Goal: Information Seeking & Learning: Check status

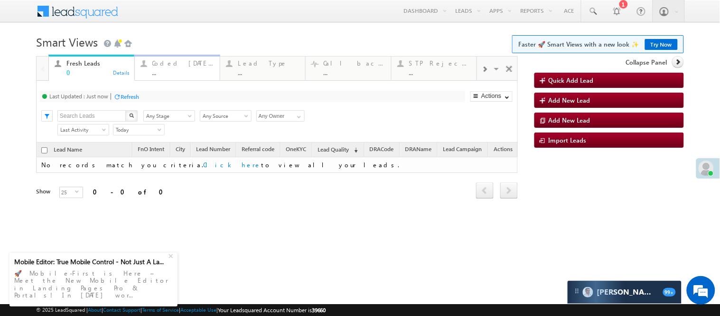
click at [157, 68] on div "Coded Today ..." at bounding box center [183, 66] width 62 height 19
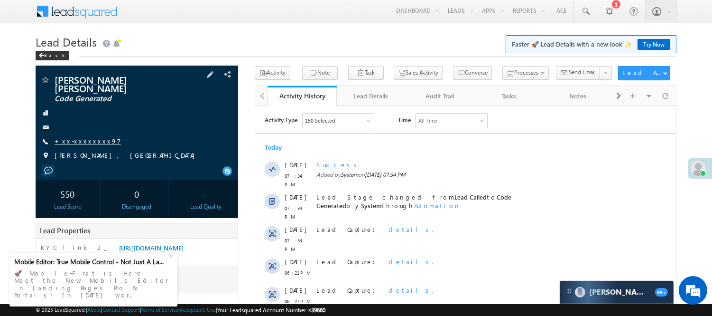
click at [66, 137] on link "+xx-xxxxxxxx97" at bounding box center [88, 141] width 66 height 8
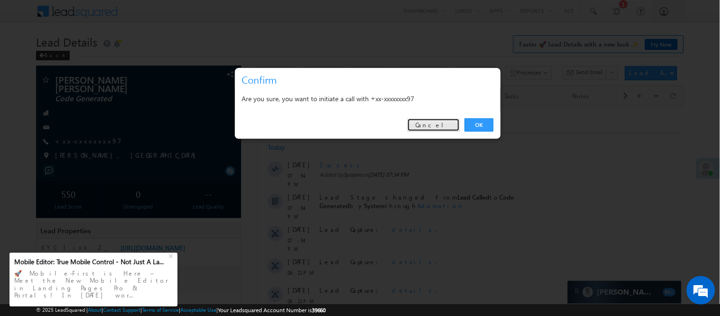
click at [443, 125] on link "Cancel" at bounding box center [433, 124] width 53 height 13
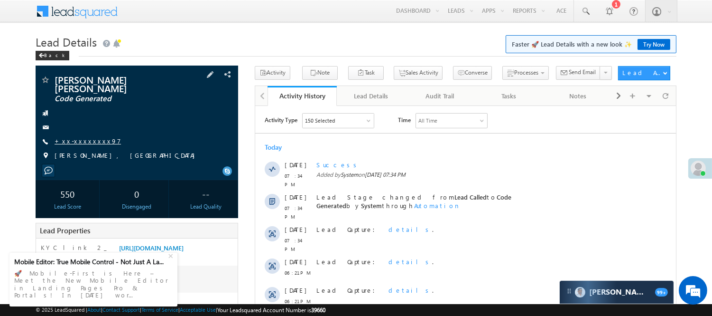
click at [77, 137] on link "+xx-xxxxxxxx97" at bounding box center [88, 141] width 66 height 8
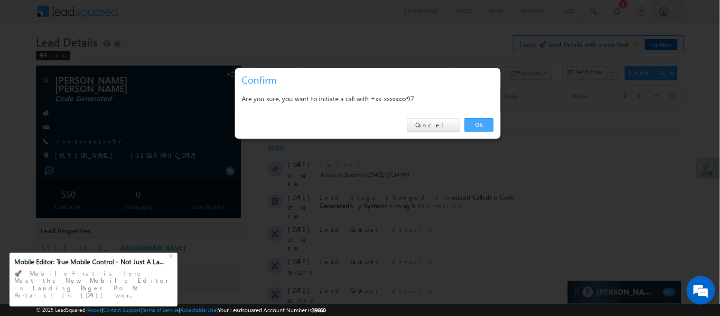
click at [478, 129] on link "OK" at bounding box center [479, 124] width 29 height 13
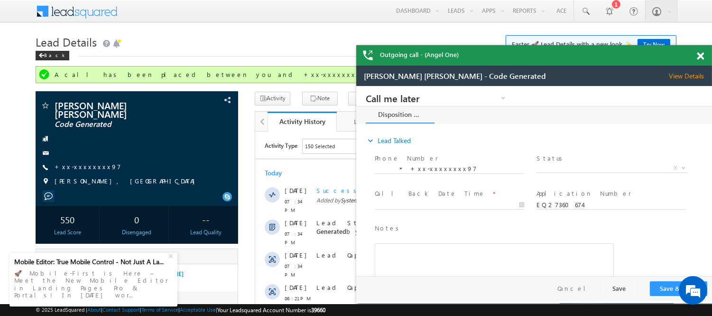
click at [700, 59] on span at bounding box center [700, 56] width 7 height 8
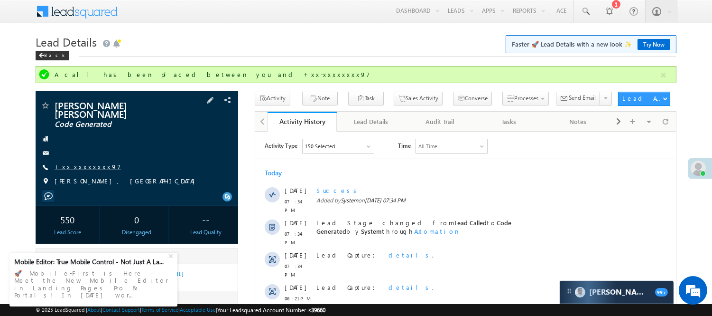
click at [73, 162] on link "+xx-xxxxxxxx97" at bounding box center [88, 166] width 66 height 8
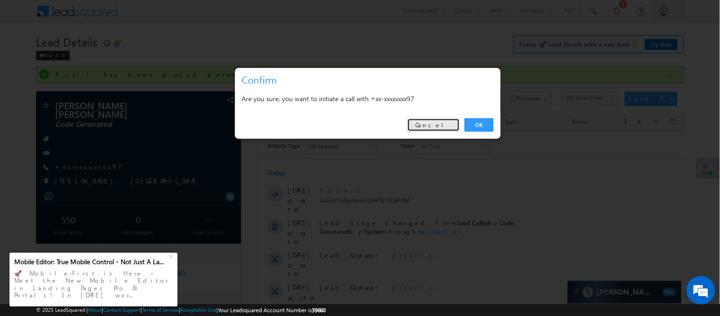
click at [434, 129] on link "Cancel" at bounding box center [433, 124] width 53 height 13
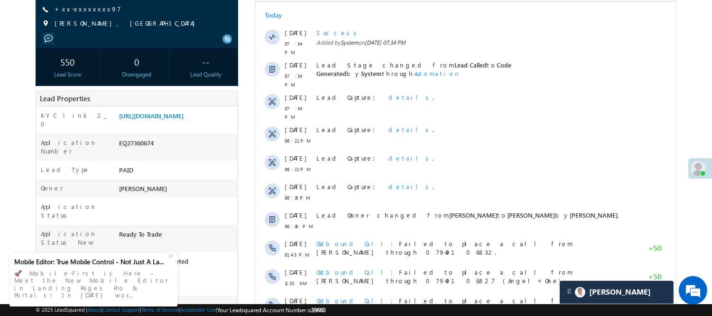
scroll to position [158, 0]
click at [145, 142] on div "EQ27360674" at bounding box center [177, 144] width 121 height 13
copy div "EQ27360674"
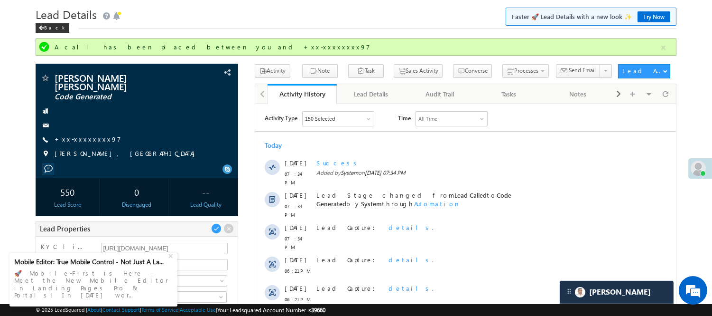
scroll to position [0, 0]
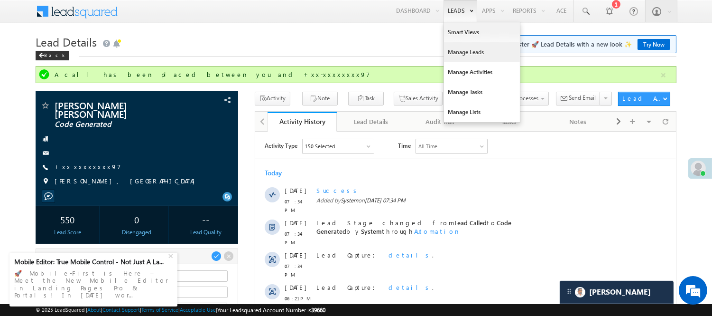
click at [462, 50] on link "Manage Leads" at bounding box center [482, 52] width 76 height 20
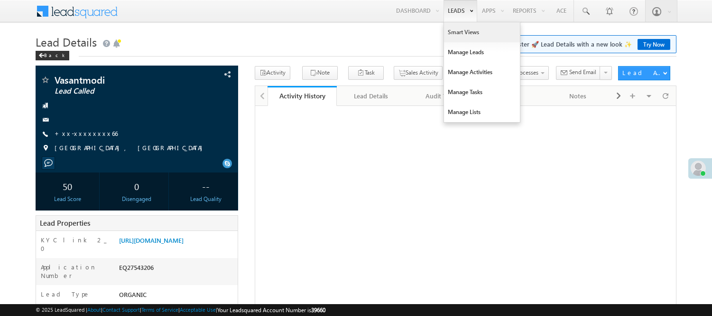
click at [463, 32] on link "Smart Views" at bounding box center [482, 32] width 76 height 20
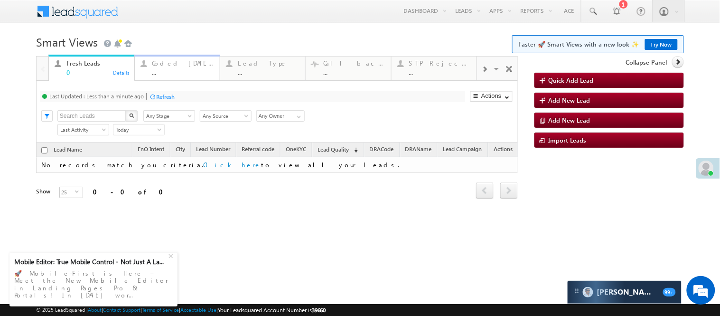
click at [184, 72] on div "..." at bounding box center [183, 72] width 62 height 7
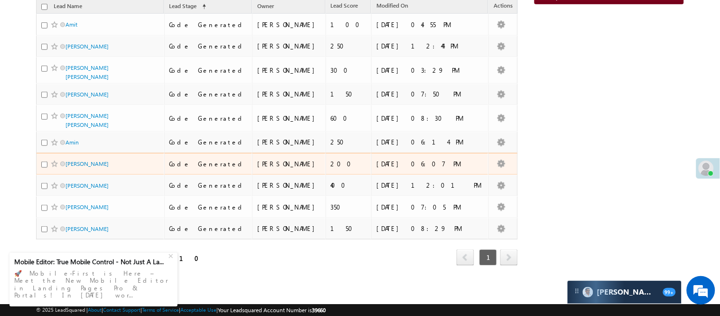
scroll to position [159, 0]
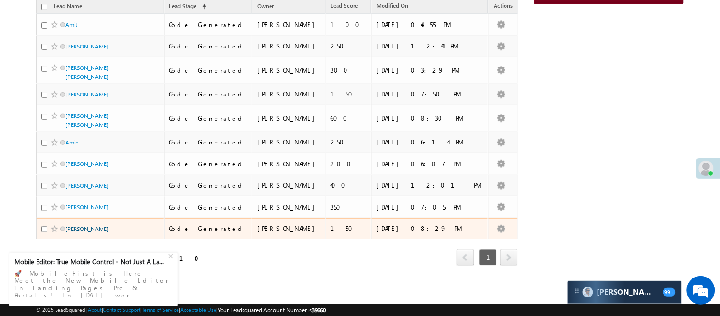
click at [99, 226] on link "[PERSON_NAME]" at bounding box center [87, 228] width 43 height 7
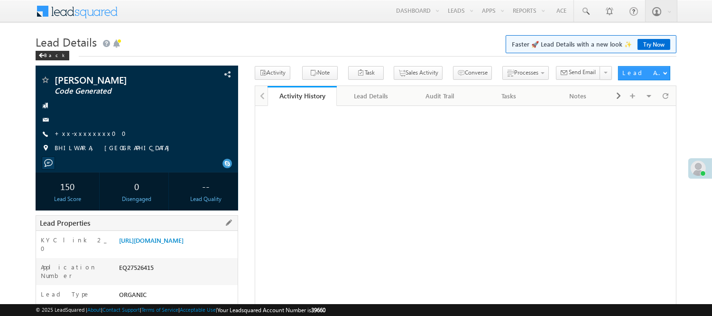
click at [152, 268] on div "Application Number EQ27526415" at bounding box center [137, 271] width 202 height 27
click at [150, 276] on div "EQ27526415" at bounding box center [177, 268] width 121 height 13
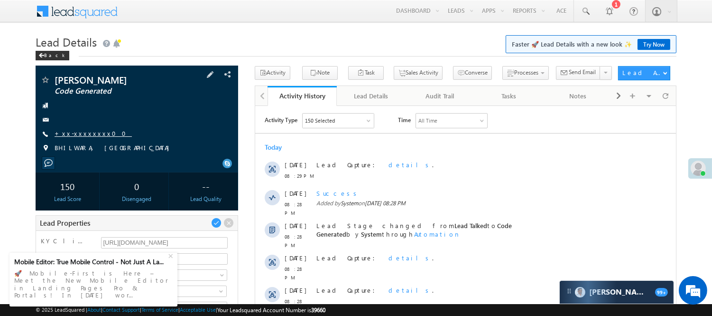
click at [78, 133] on link "+xx-xxxxxxxx00" at bounding box center [93, 133] width 77 height 8
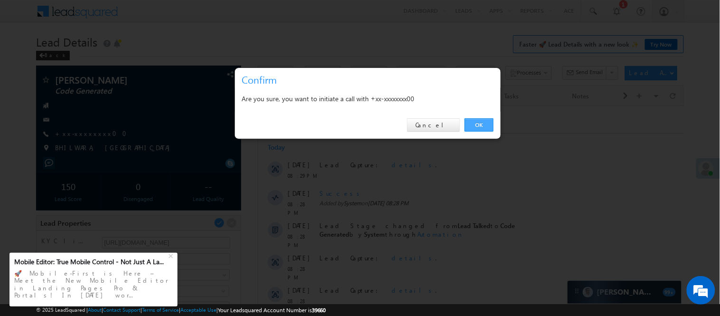
click at [478, 125] on link "OK" at bounding box center [479, 124] width 29 height 13
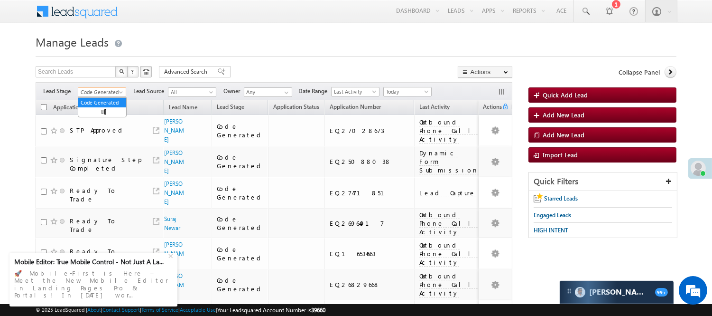
click at [104, 94] on span "Code Generated" at bounding box center [100, 92] width 45 height 9
click at [97, 107] on li "Lead Generated" at bounding box center [102, 111] width 48 height 9
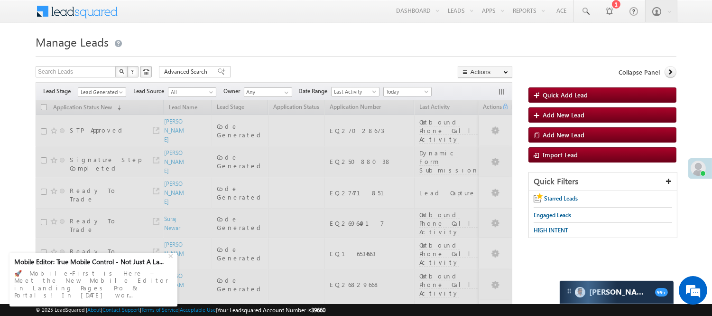
click at [338, 21] on div "Menu Nisha Anand Yadav Nisha .Yada v@ang elbro king. com Angel Broki" at bounding box center [356, 11] width 641 height 23
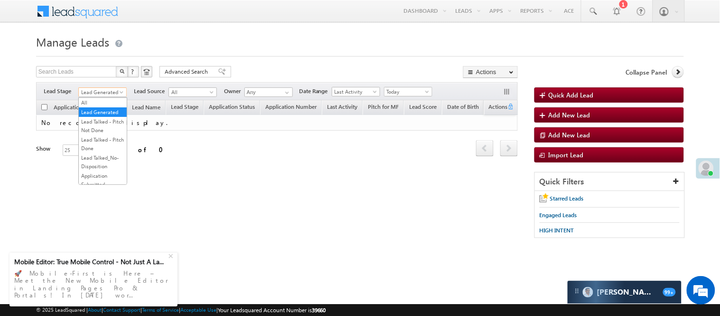
click at [93, 89] on span "Lead Generated" at bounding box center [101, 92] width 45 height 9
